Goal: Find specific page/section: Find specific page/section

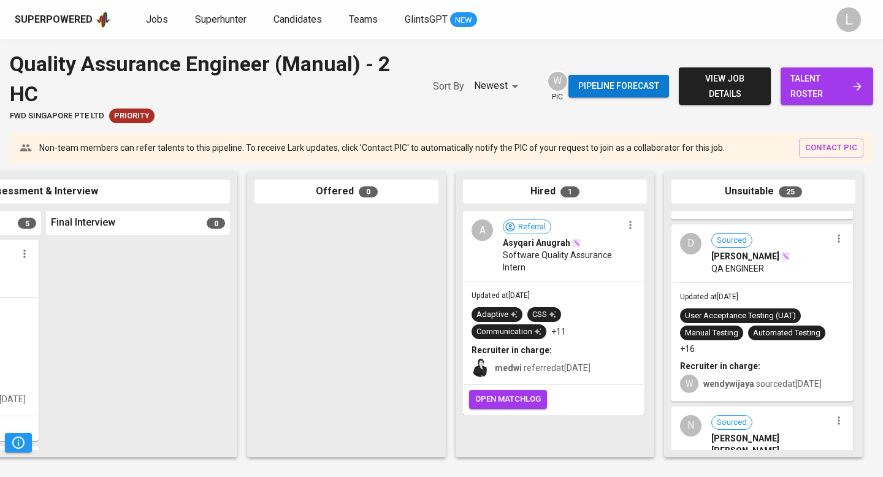
scroll to position [3670, 0]
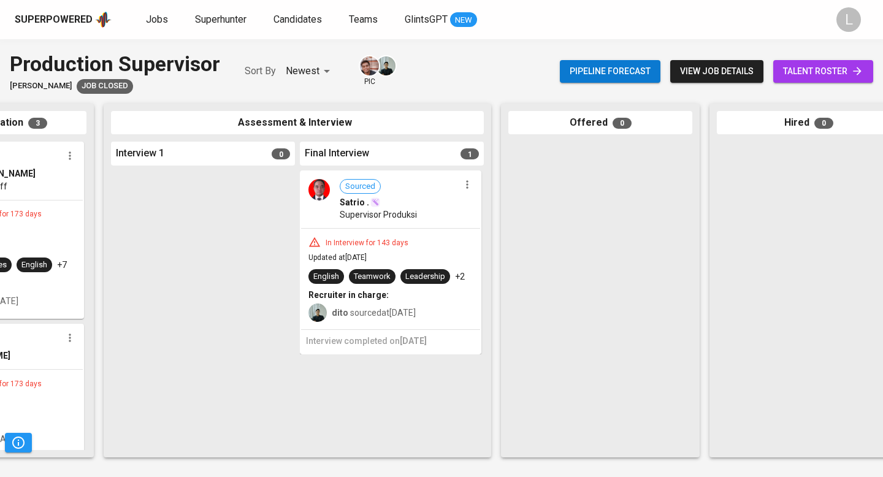
scroll to position [0, 577]
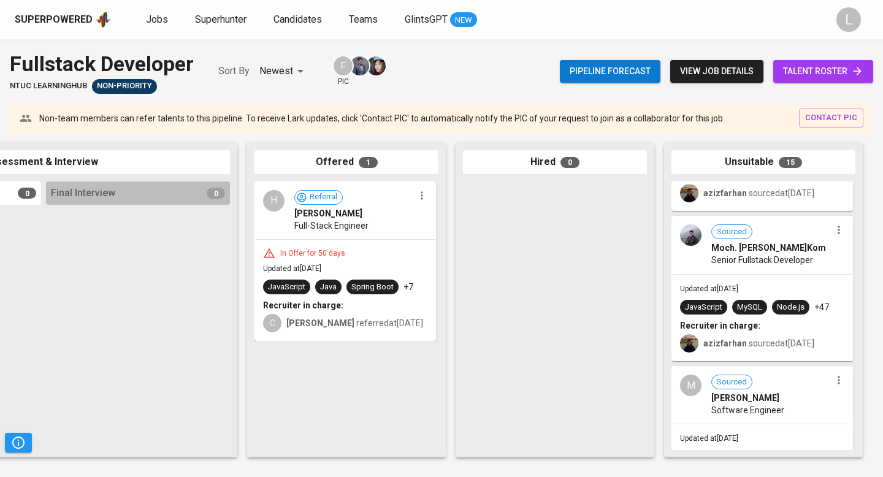
scroll to position [1348, 0]
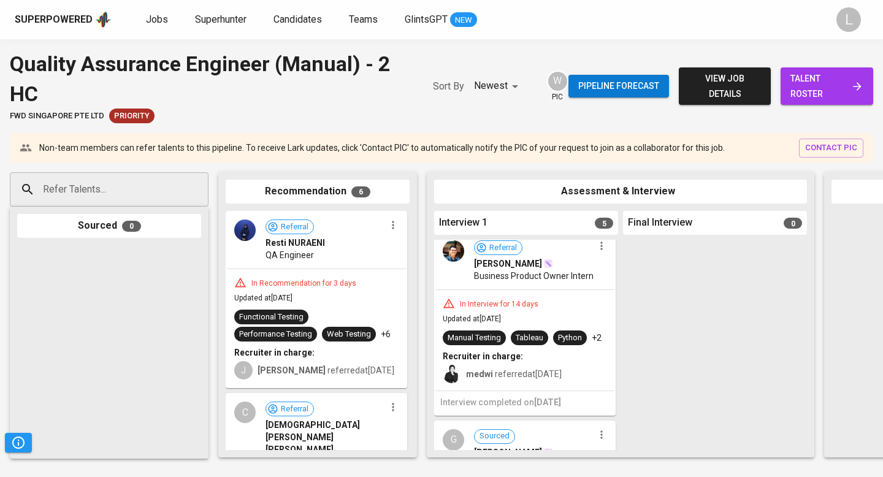
scroll to position [435, 0]
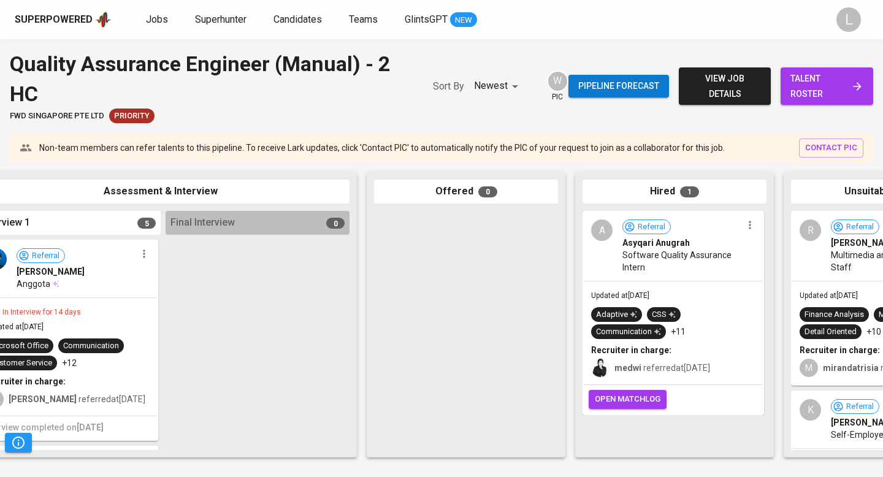
scroll to position [0, 577]
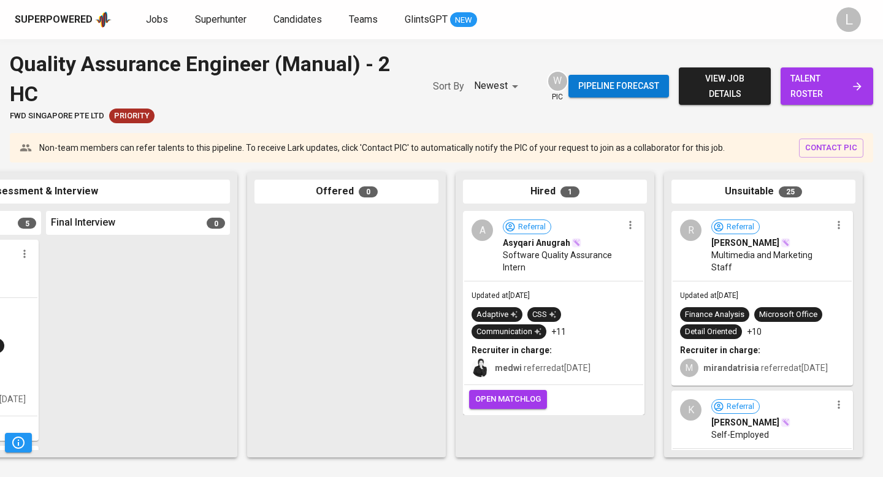
click at [562, 381] on div "Updated at Aug 20, 2025 Adaptive CSS Communication +11 Recruiter in charge: med…" at bounding box center [553, 332] width 179 height 103
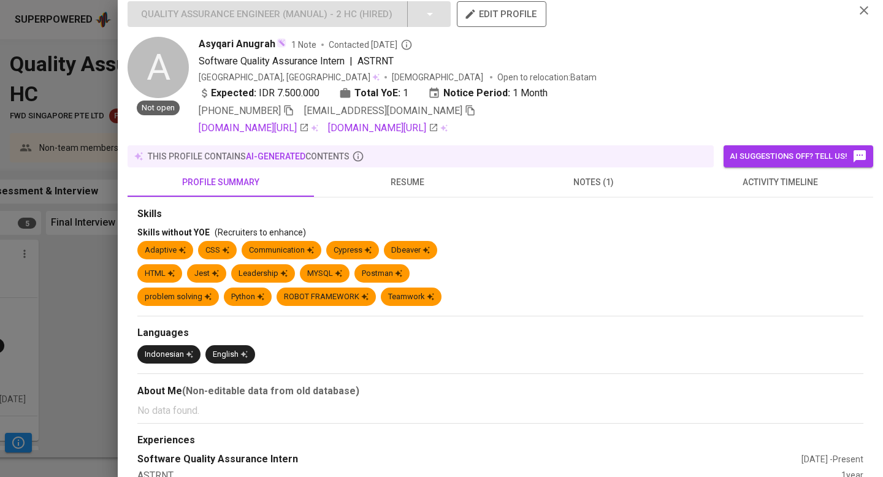
scroll to position [1, 0]
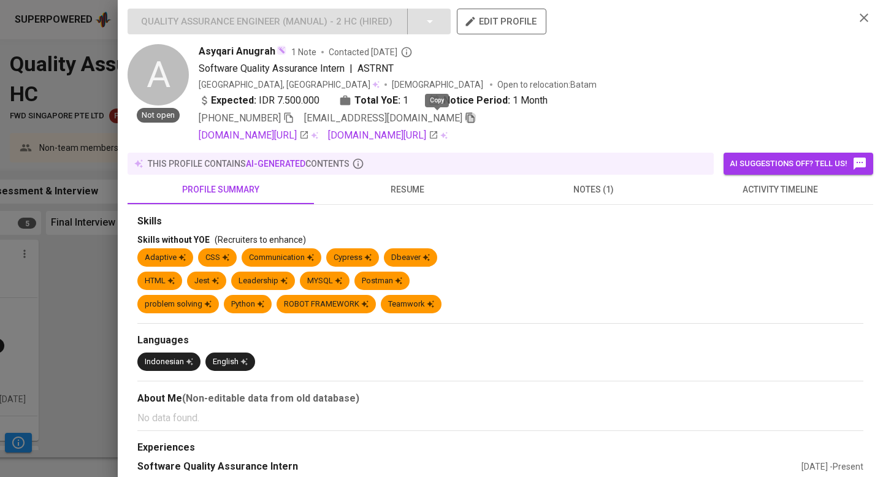
click at [466, 117] on icon "button" at bounding box center [470, 118] width 9 height 10
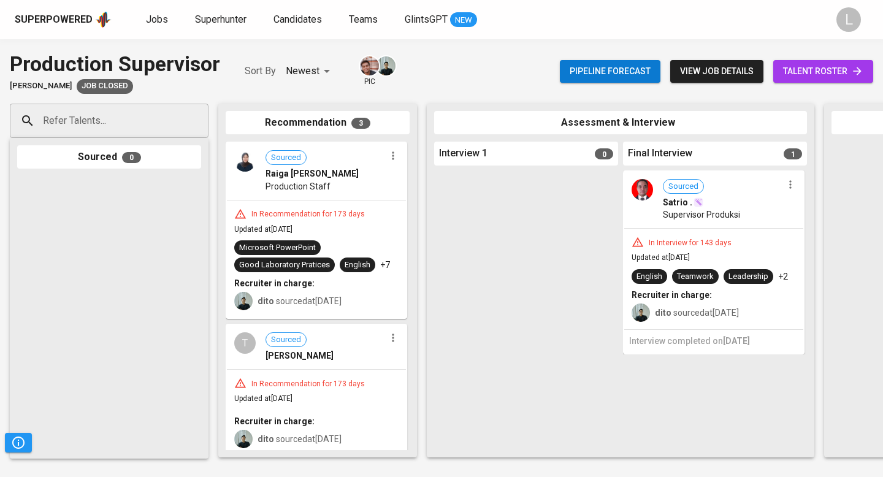
scroll to position [0, 577]
